Goal: Transaction & Acquisition: Book appointment/travel/reservation

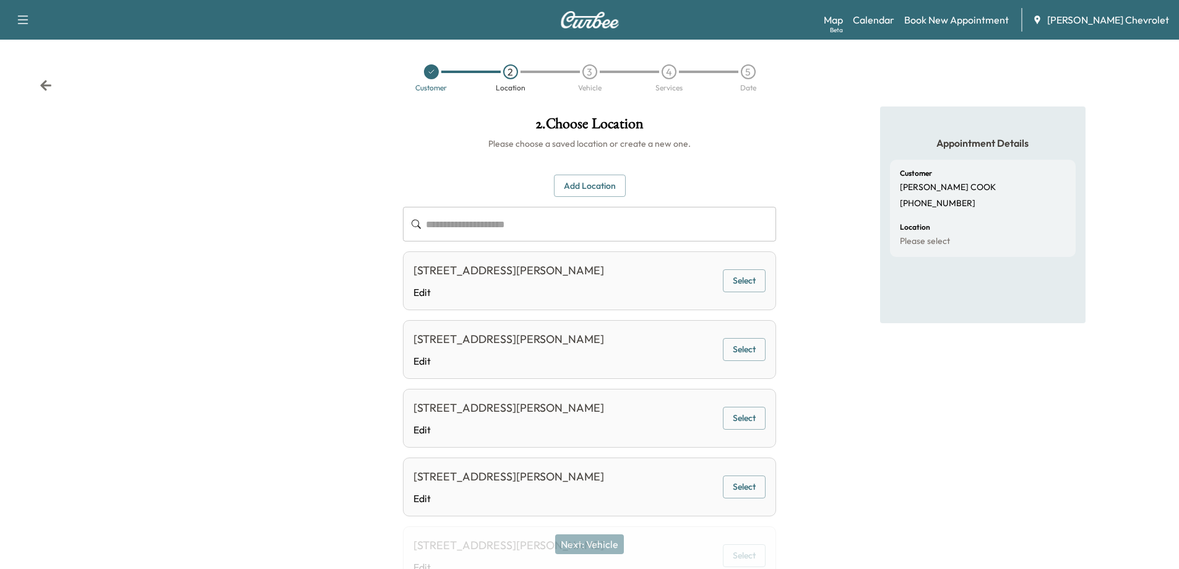
scroll to position [62, 0]
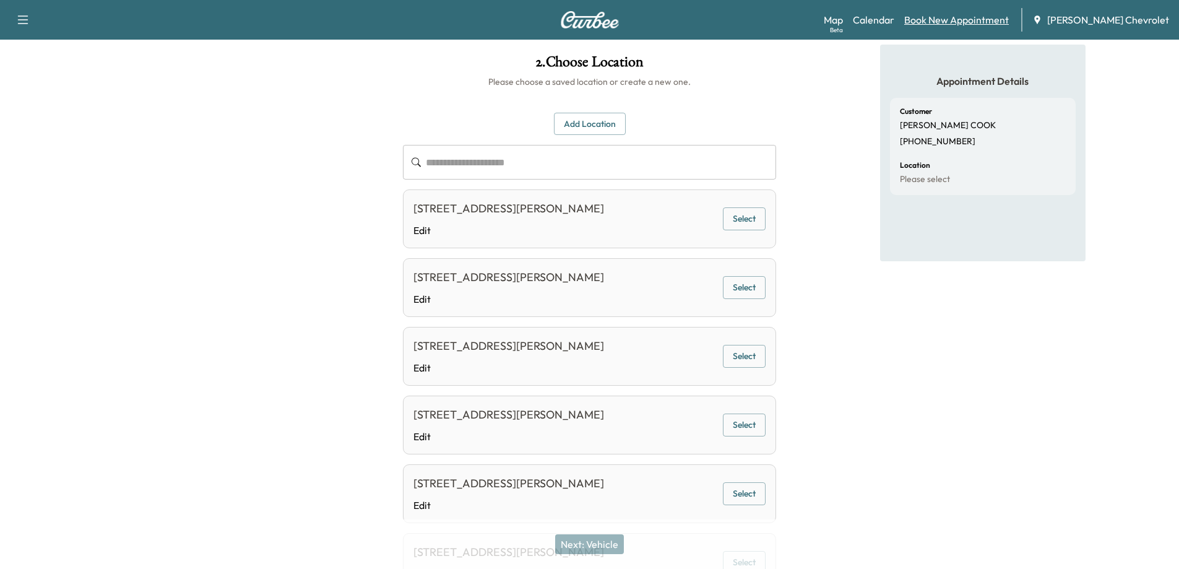
click at [955, 17] on link "Book New Appointment" at bounding box center [957, 19] width 105 height 15
click at [895, 17] on link "Calendar" at bounding box center [873, 19] width 41 height 15
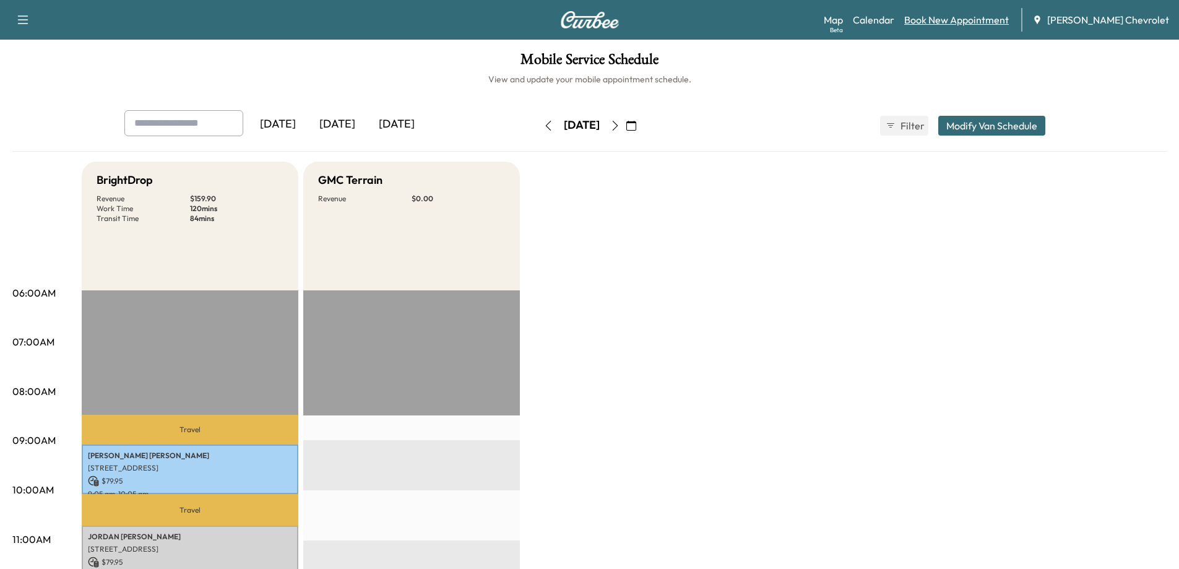
click at [962, 24] on link "Book New Appointment" at bounding box center [957, 19] width 105 height 15
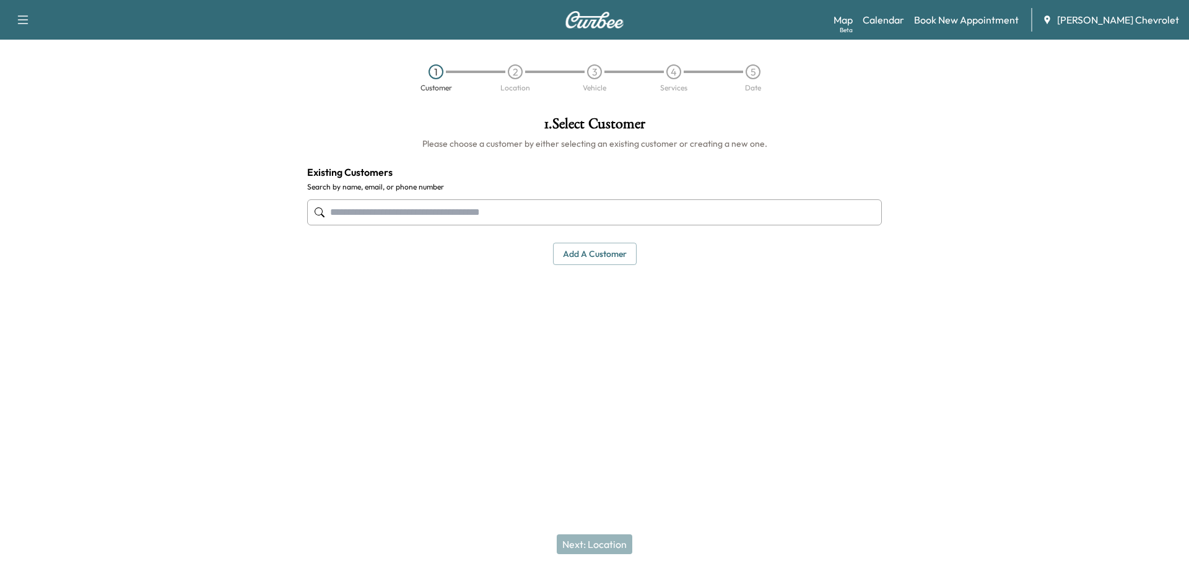
click at [497, 208] on input "text" at bounding box center [594, 212] width 575 height 26
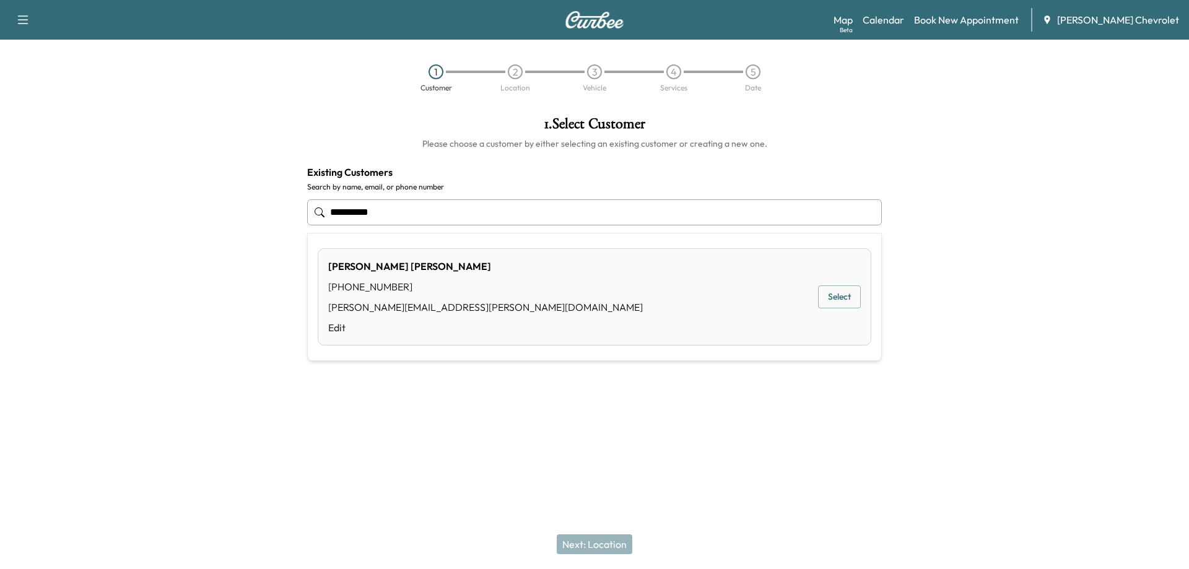
click at [836, 301] on button "Select" at bounding box center [839, 296] width 43 height 23
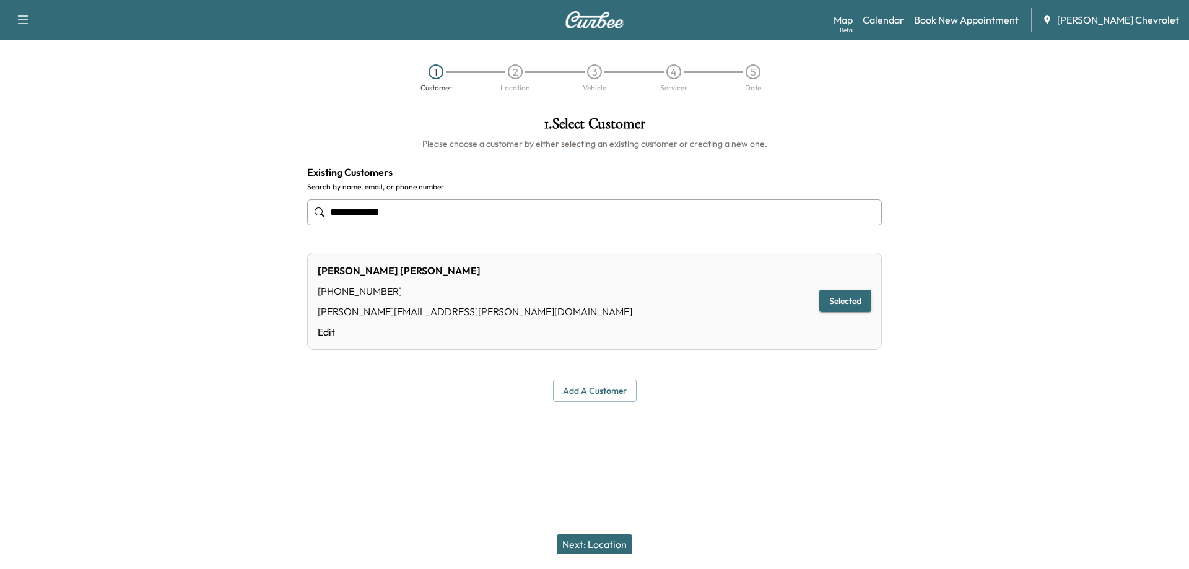
type input "**********"
click at [568, 539] on button "Next: Location" at bounding box center [595, 544] width 76 height 20
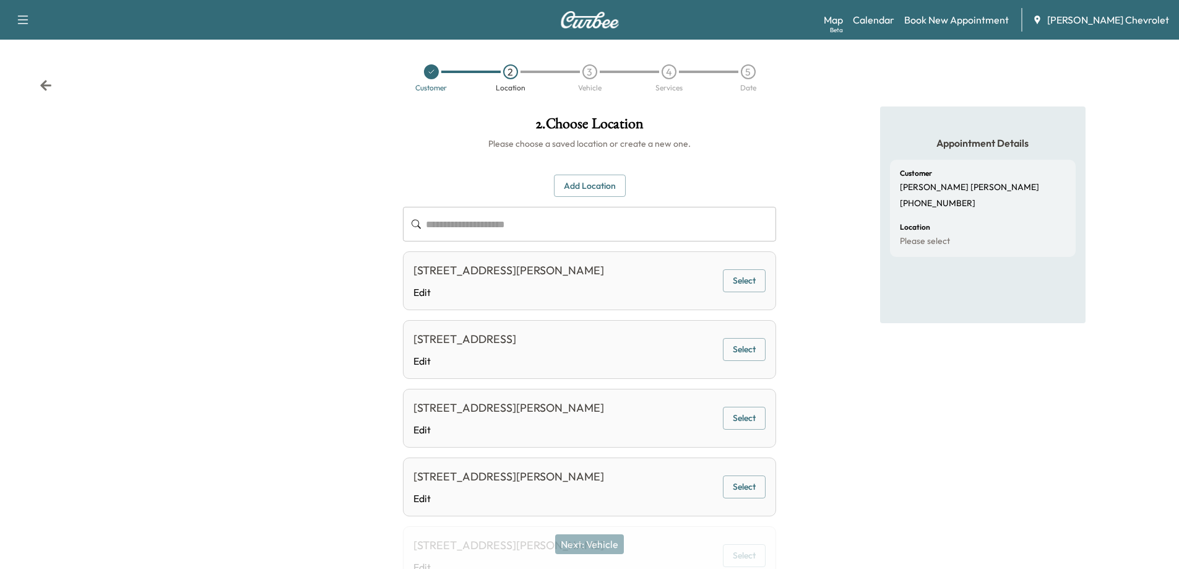
click at [498, 220] on input "text" at bounding box center [601, 224] width 350 height 35
click at [738, 292] on button "Select" at bounding box center [744, 280] width 43 height 23
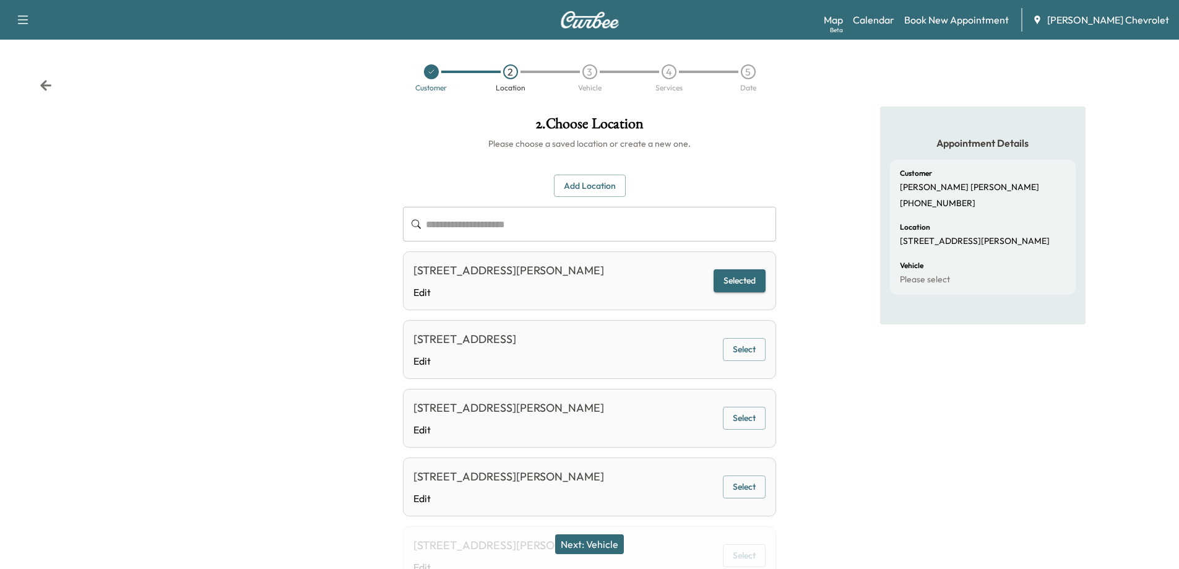
click at [596, 542] on button "Next: Vehicle" at bounding box center [589, 544] width 69 height 20
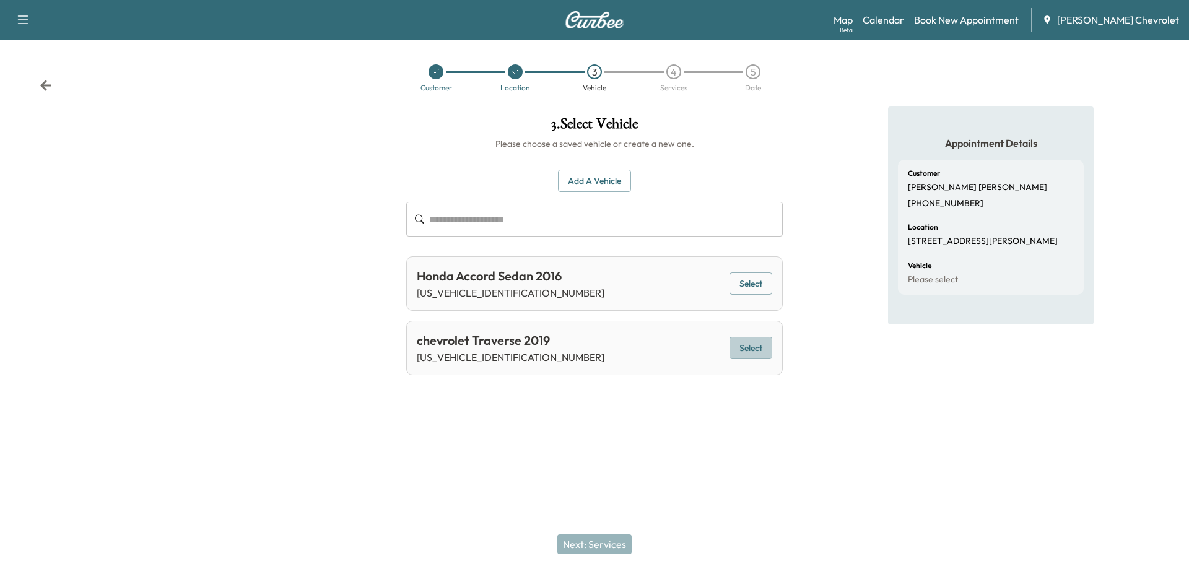
click at [760, 341] on button "Select" at bounding box center [750, 348] width 43 height 23
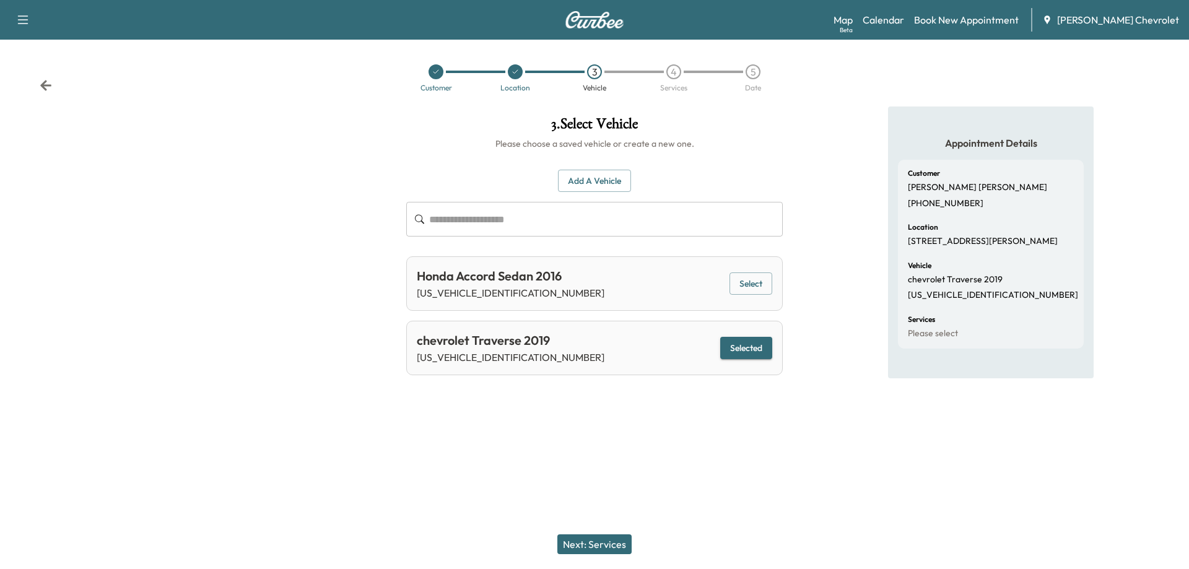
click at [613, 537] on button "Next: Services" at bounding box center [594, 544] width 74 height 20
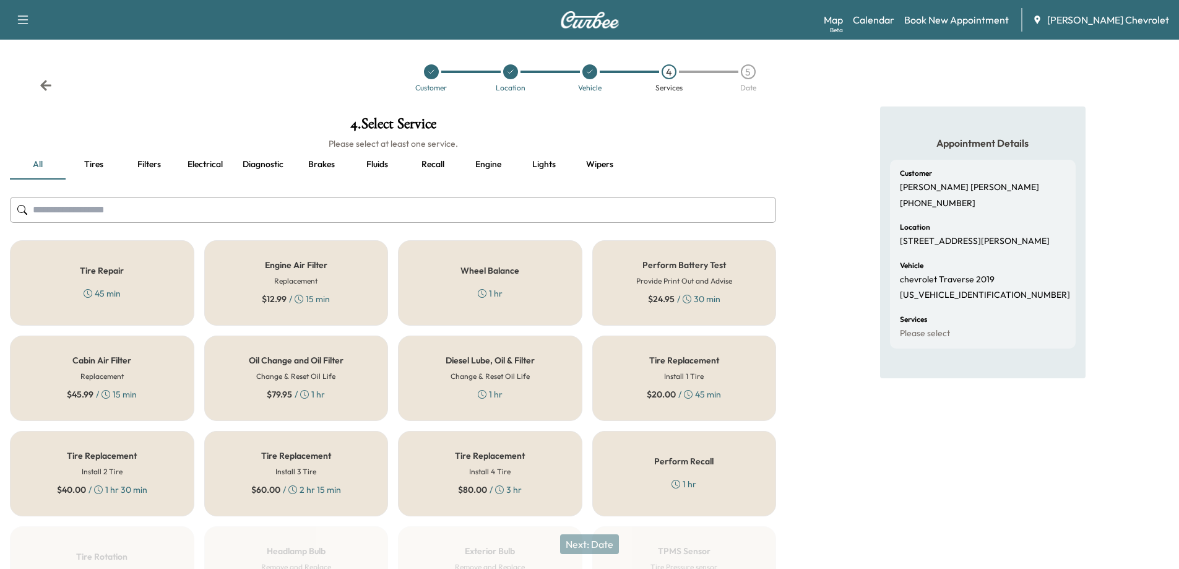
click at [327, 373] on h6 "Change & Reset Oil Life" at bounding box center [295, 376] width 79 height 11
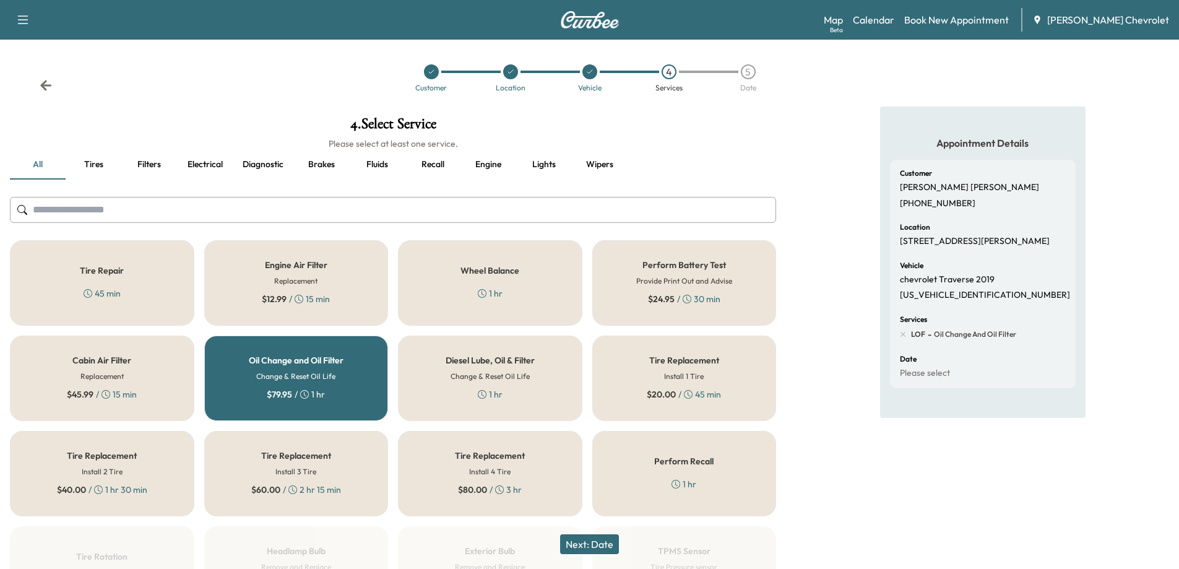
click at [606, 541] on button "Next: Date" at bounding box center [589, 544] width 59 height 20
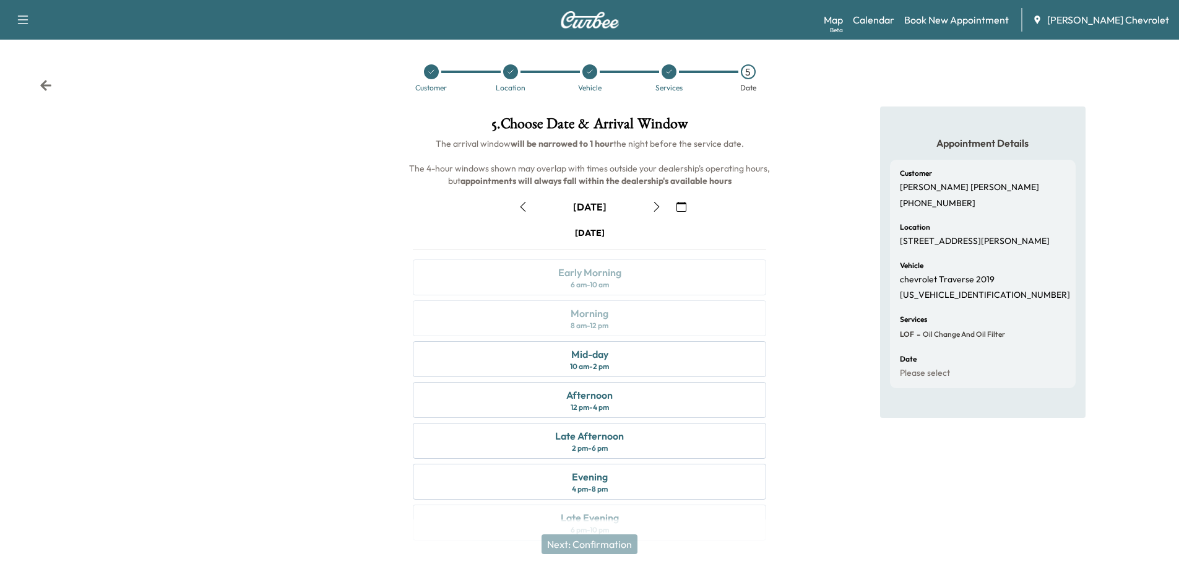
click at [652, 209] on icon "button" at bounding box center [657, 207] width 10 height 10
click at [518, 206] on icon "button" at bounding box center [523, 207] width 10 height 10
click at [654, 211] on icon "button" at bounding box center [657, 207] width 10 height 10
click at [529, 207] on button "button" at bounding box center [523, 207] width 21 height 20
click at [627, 401] on div "Afternoon 12 pm - 4 pm" at bounding box center [590, 400] width 354 height 36
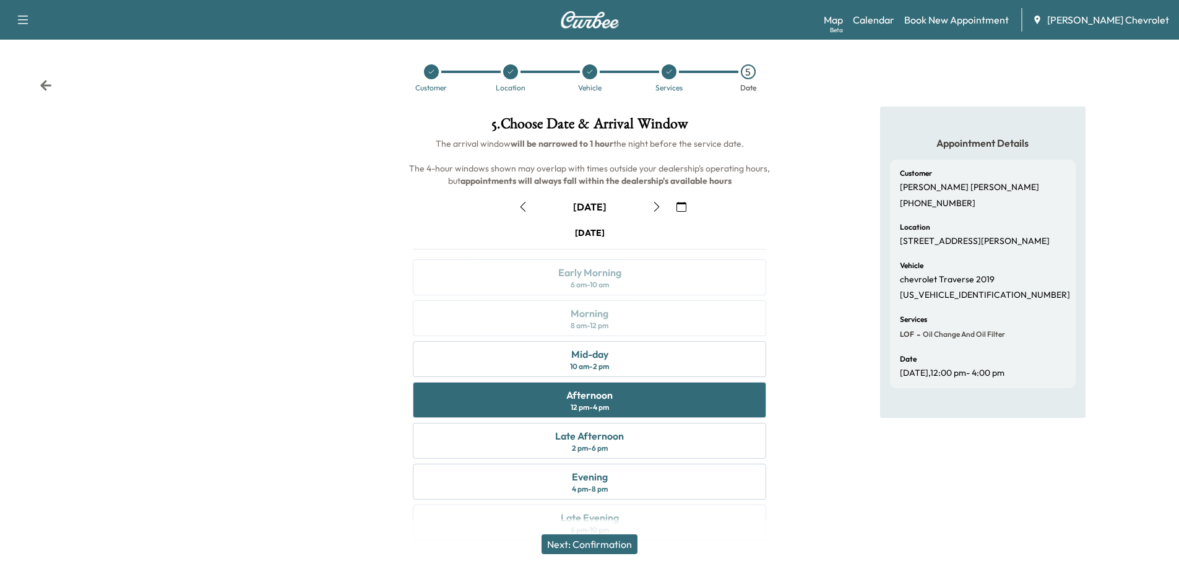
click at [616, 545] on button "Next: Confirmation" at bounding box center [590, 544] width 96 height 20
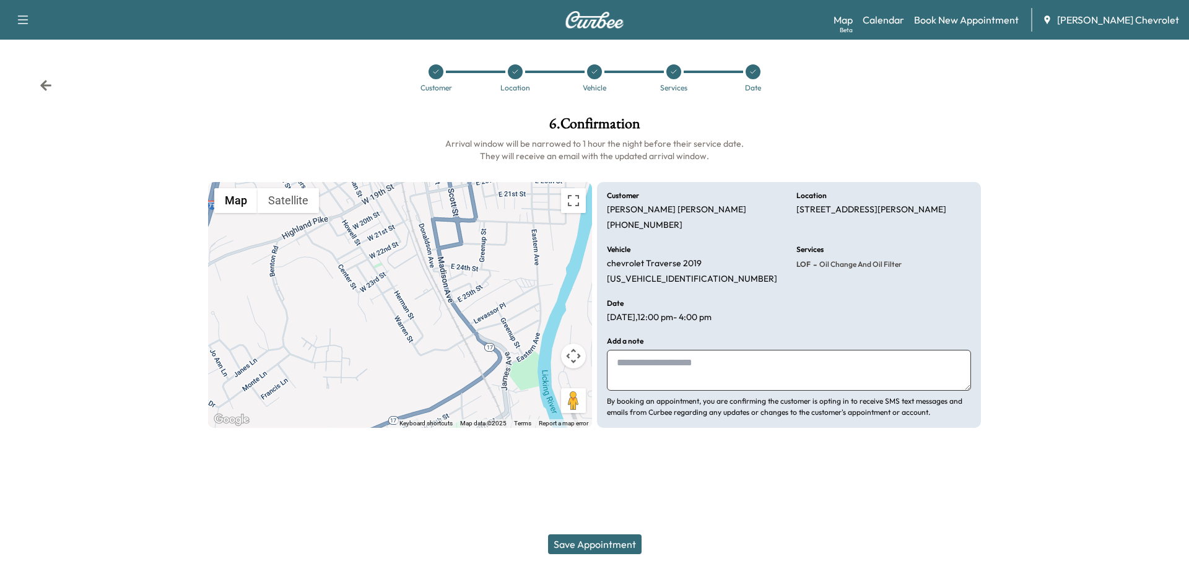
click at [693, 368] on textarea at bounding box center [789, 370] width 364 height 41
click at [653, 360] on textarea "**********" at bounding box center [789, 370] width 364 height 41
type textarea "**********"
click at [577, 541] on button "Save Appointment" at bounding box center [594, 544] width 93 height 20
